Goal: Information Seeking & Learning: Learn about a topic

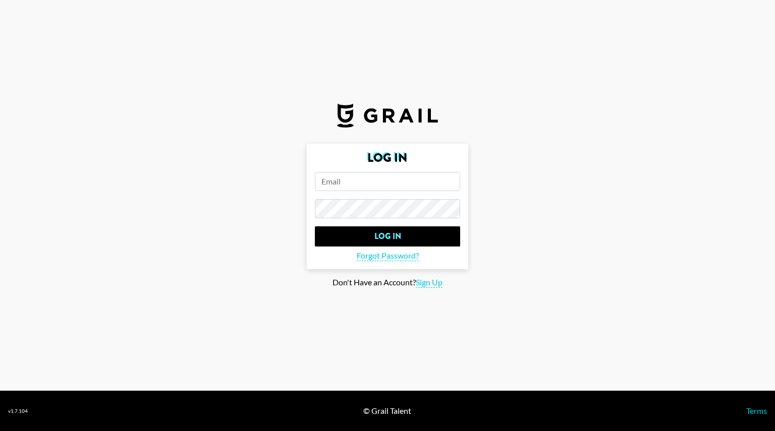
click at [383, 176] on input "email" at bounding box center [387, 181] width 145 height 19
type input "[EMAIL_ADDRESS][DOMAIN_NAME]"
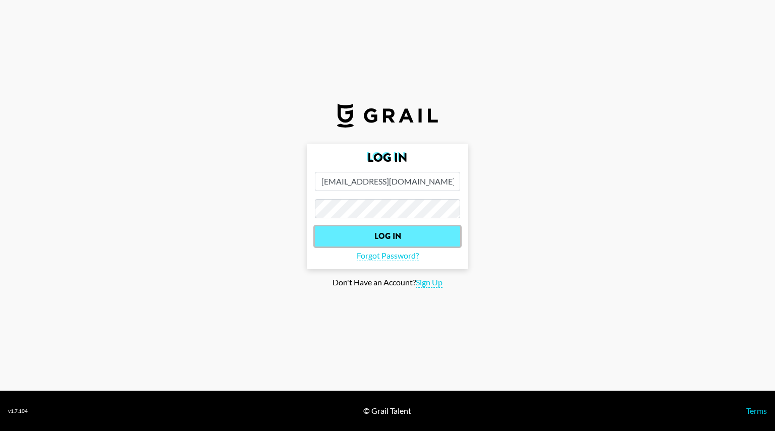
click at [427, 236] on input "Log In" at bounding box center [387, 237] width 145 height 20
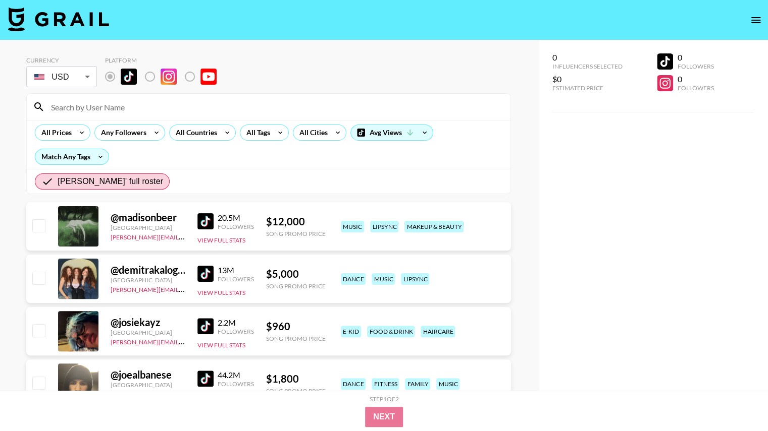
click at [231, 155] on div "All Prices Any Followers All Countries All Tags All Cities Avg Views Match Any …" at bounding box center [268, 144] width 483 height 49
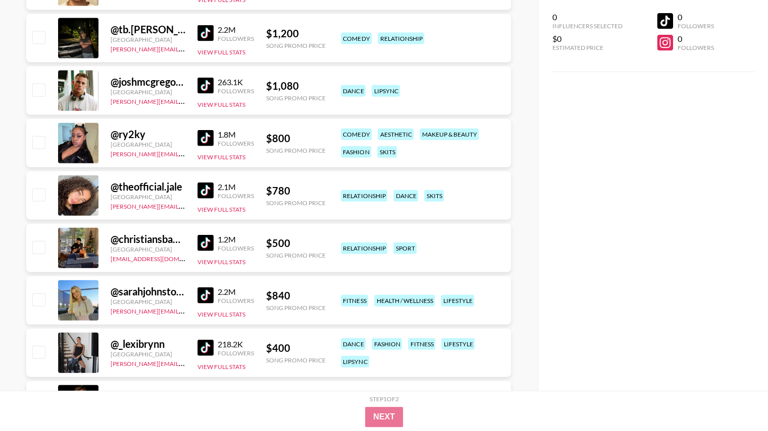
scroll to position [1343, 0]
click at [207, 184] on img at bounding box center [205, 190] width 16 height 16
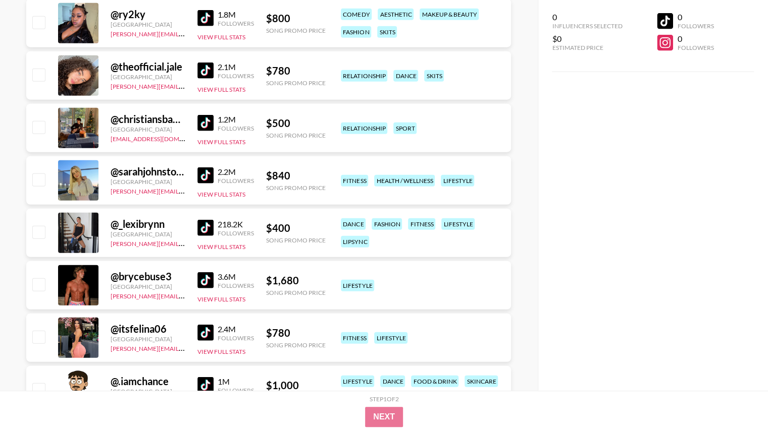
click at [217, 224] on link at bounding box center [207, 228] width 20 height 16
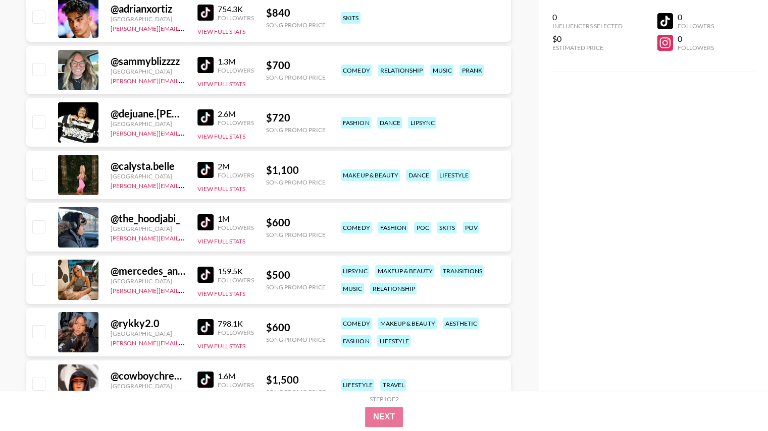
scroll to position [2045, 0]
click at [205, 274] on img at bounding box center [205, 275] width 16 height 16
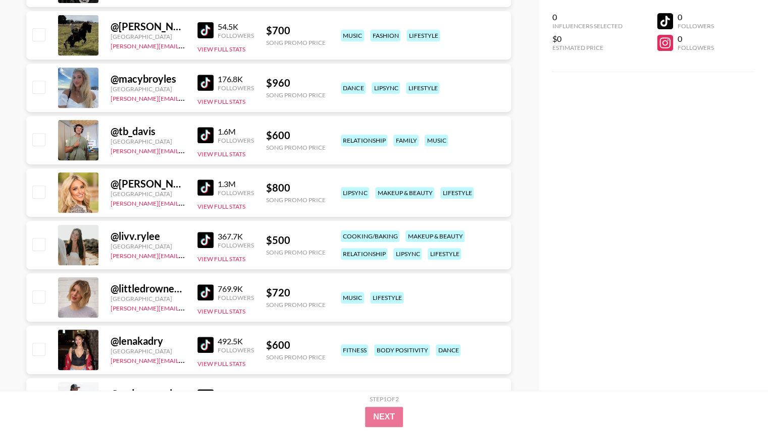
scroll to position [2553, 0]
click at [213, 293] on link at bounding box center [207, 293] width 20 height 16
click at [205, 240] on img at bounding box center [205, 241] width 16 height 16
click at [219, 185] on div "1.3M" at bounding box center [236, 185] width 36 height 10
click at [207, 186] on img at bounding box center [205, 188] width 16 height 16
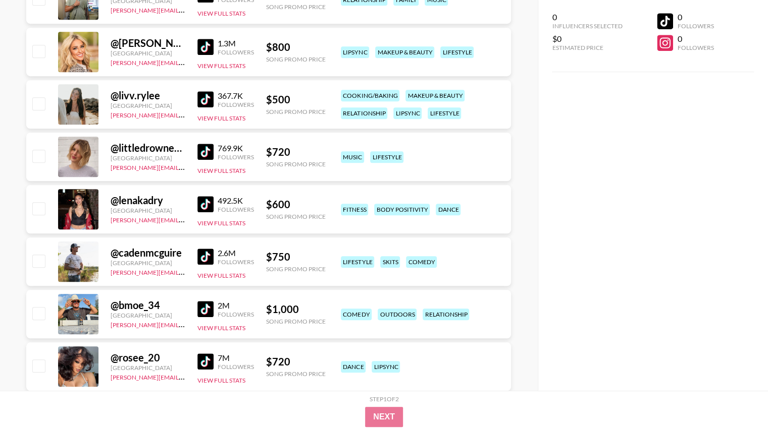
scroll to position [2694, 0]
click at [203, 205] on img at bounding box center [205, 204] width 16 height 16
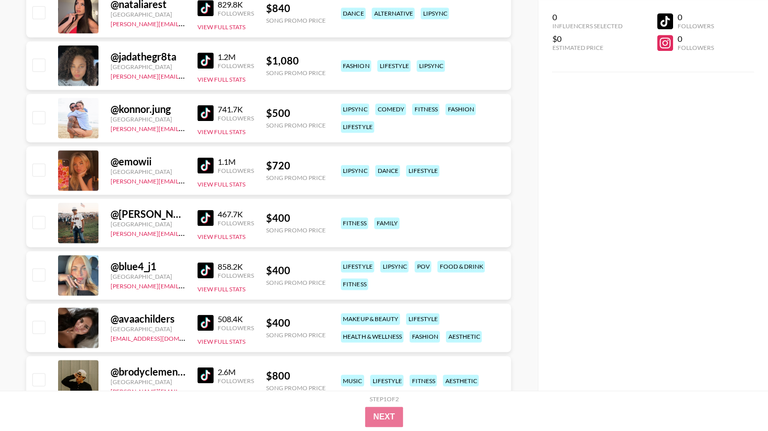
scroll to position [3220, 0]
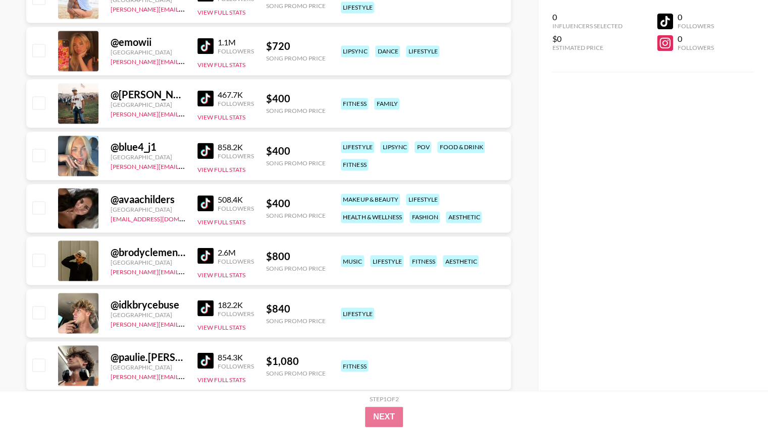
click at [206, 197] on img at bounding box center [205, 203] width 16 height 16
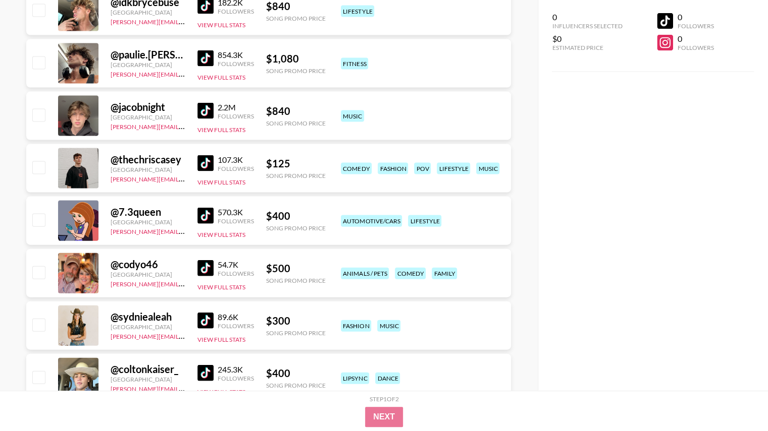
scroll to position [3523, 0]
click at [206, 214] on img at bounding box center [205, 215] width 16 height 16
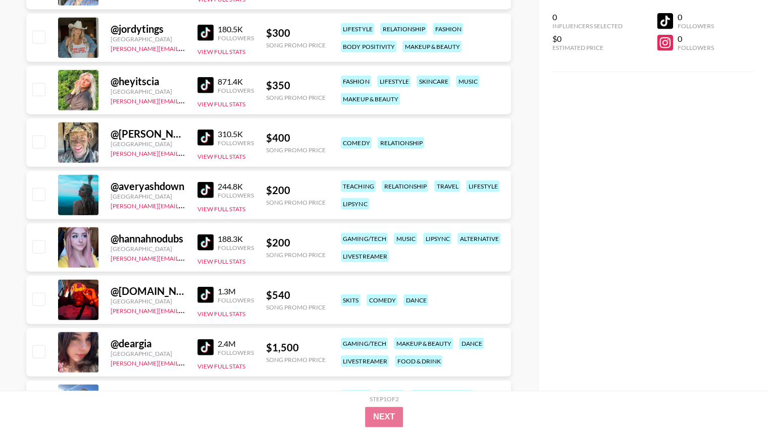
scroll to position [3914, 0]
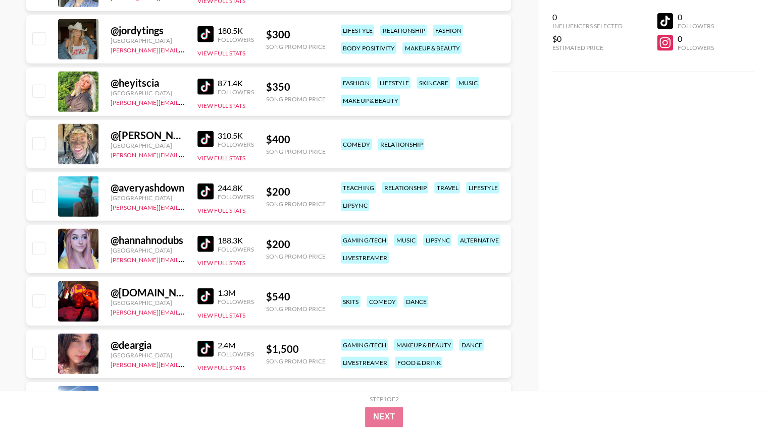
click at [204, 243] on img at bounding box center [205, 244] width 16 height 16
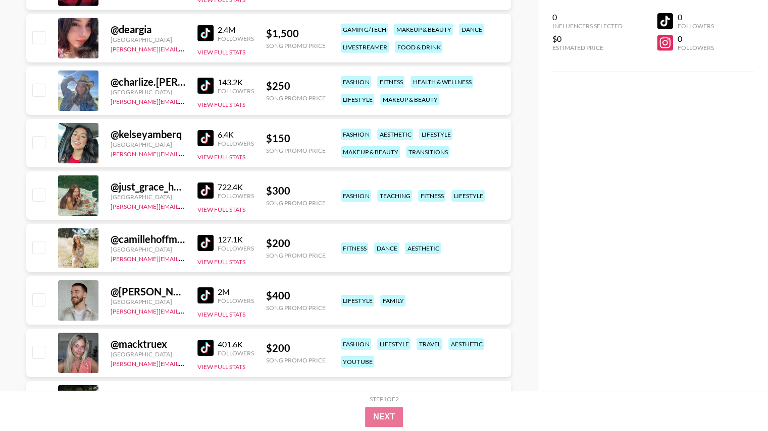
scroll to position [4230, 0]
click at [205, 236] on img at bounding box center [205, 243] width 16 height 16
click at [215, 187] on link at bounding box center [207, 190] width 20 height 16
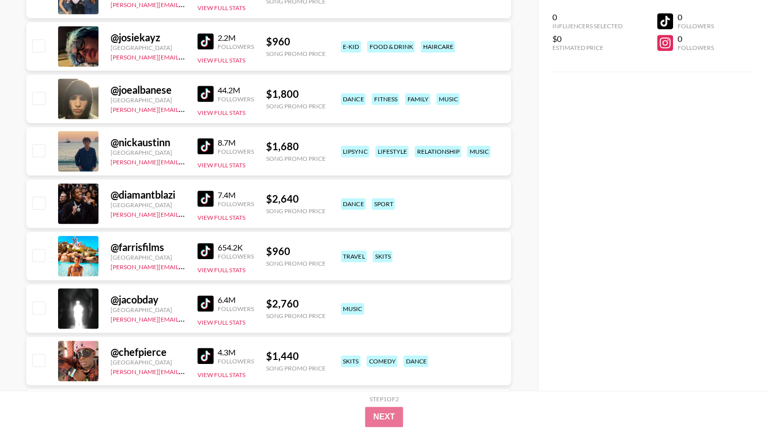
scroll to position [0, 0]
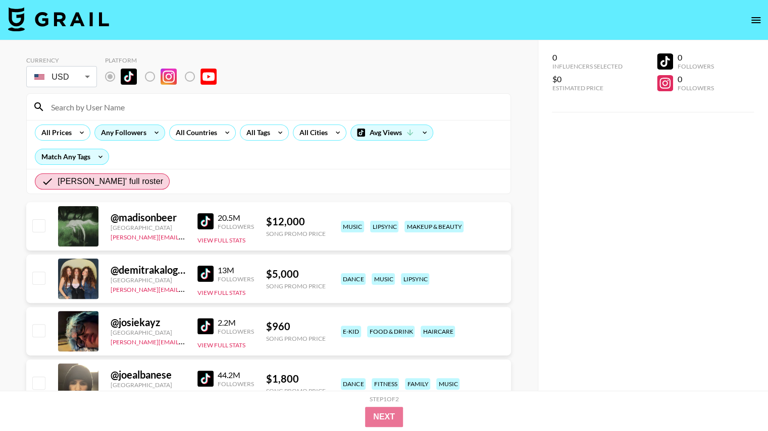
click at [122, 139] on div "Any Followers" at bounding box center [121, 132] width 53 height 15
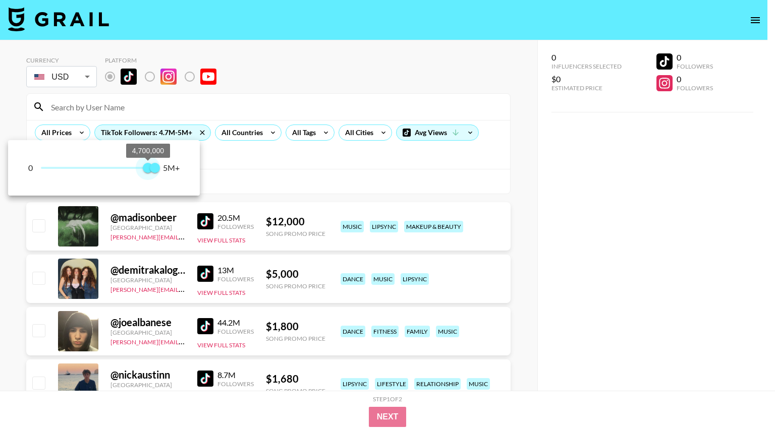
type input "4700000"
drag, startPoint x: 41, startPoint y: 166, endPoint x: 147, endPoint y: 167, distance: 106.5
click at [147, 167] on span "4,700,000" at bounding box center [148, 168] width 10 height 10
click at [551, 278] on div at bounding box center [387, 215] width 775 height 431
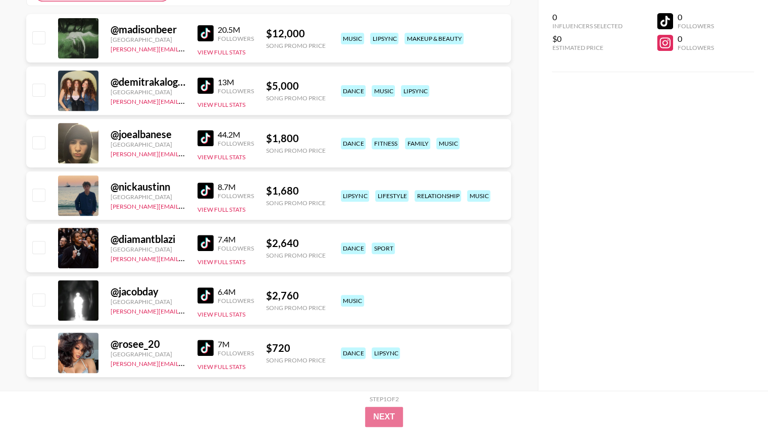
scroll to position [202, 0]
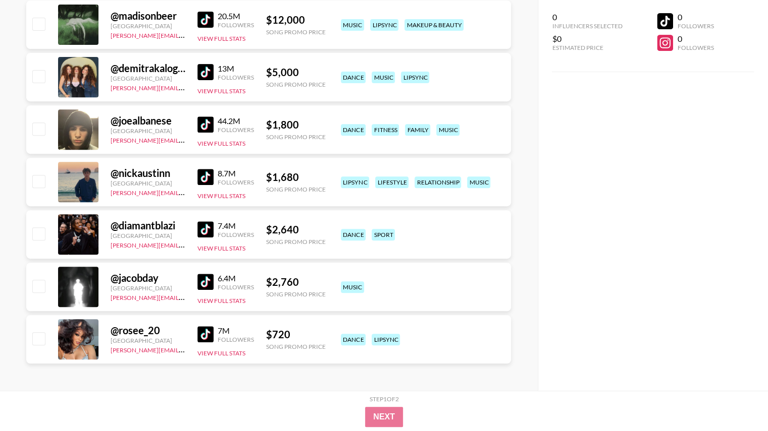
click at [209, 335] on img at bounding box center [205, 335] width 16 height 16
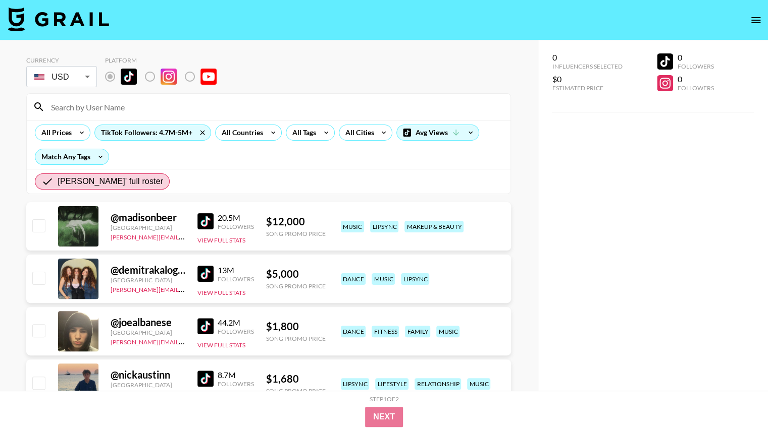
scroll to position [1, 0]
click at [208, 220] on img at bounding box center [205, 221] width 16 height 16
click at [532, 246] on div "Currency USD USD ​ Platform All Prices TikTok Followers: 4.7M-5M+ All Countries…" at bounding box center [268, 317] width 537 height 554
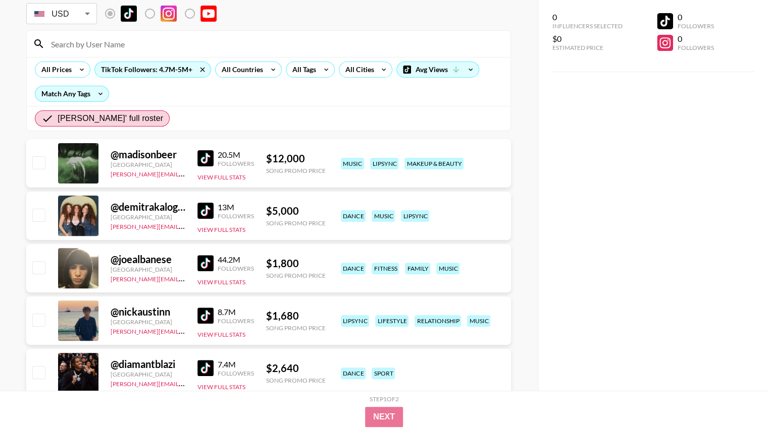
scroll to position [0, 0]
